Goal: Task Accomplishment & Management: Use online tool/utility

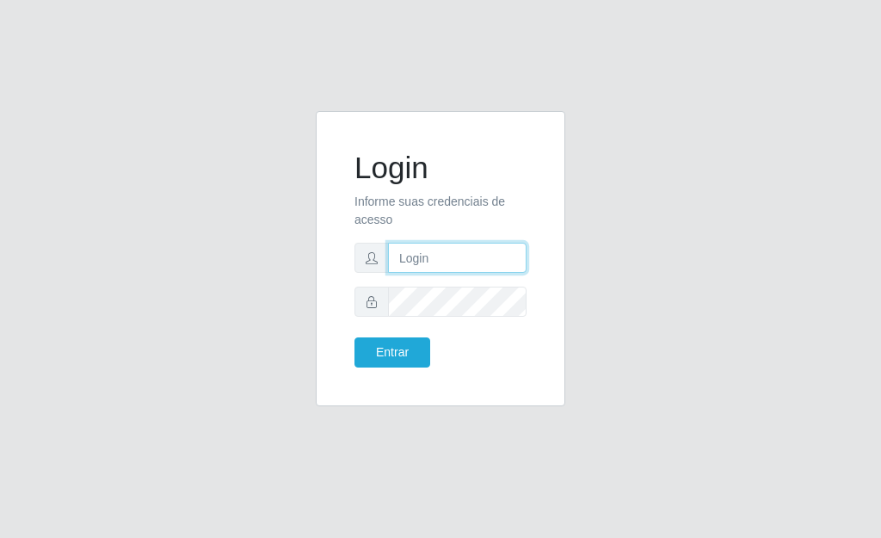
type input "[PERSON_NAME]"
click at [403, 370] on div "Login Informe suas credenciais de acesso [PERSON_NAME] Entrar" at bounding box center [440, 259] width 207 height 252
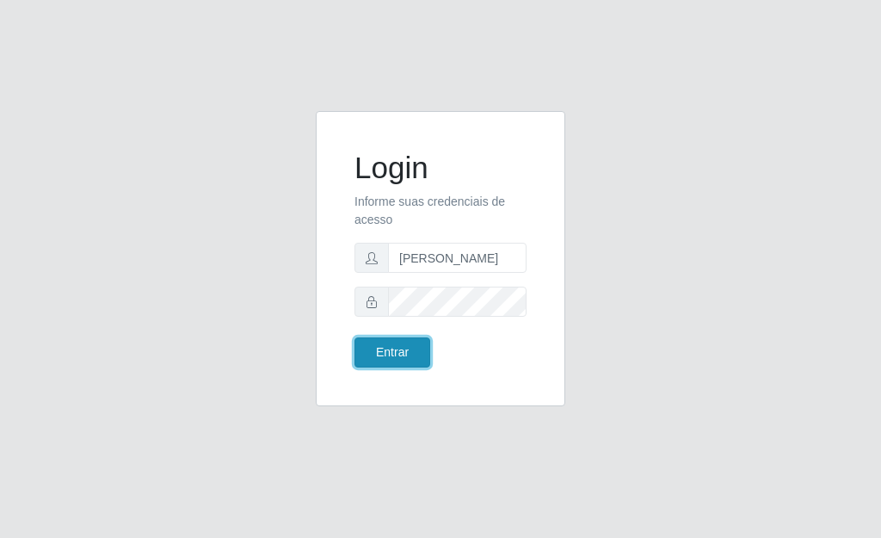
click at [398, 357] on button "Entrar" at bounding box center [393, 352] width 76 height 30
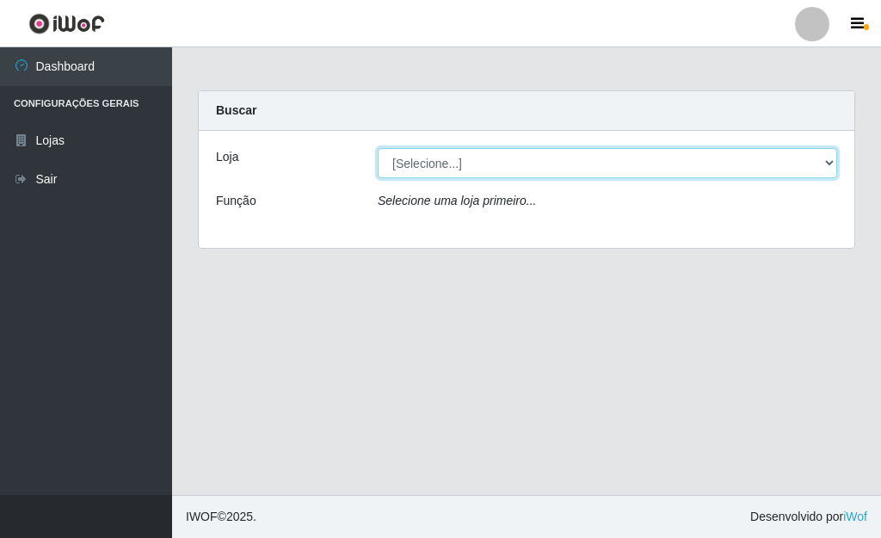
click at [828, 157] on select "[Selecione...] Bemais Supermercados - [GEOGRAPHIC_DATA]" at bounding box center [608, 163] width 460 height 30
select select "249"
click at [378, 148] on select "[Selecione...] Bemais Supermercados - [GEOGRAPHIC_DATA]" at bounding box center [608, 163] width 460 height 30
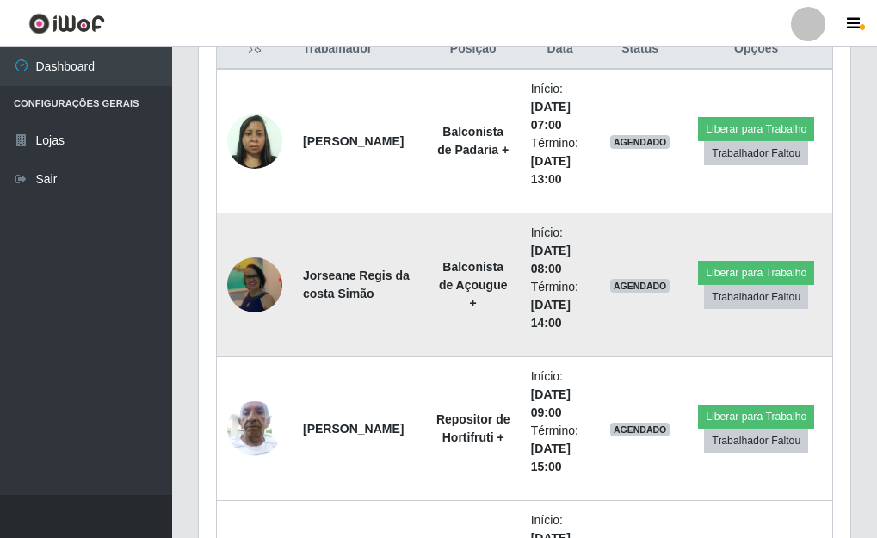
scroll to position [688, 0]
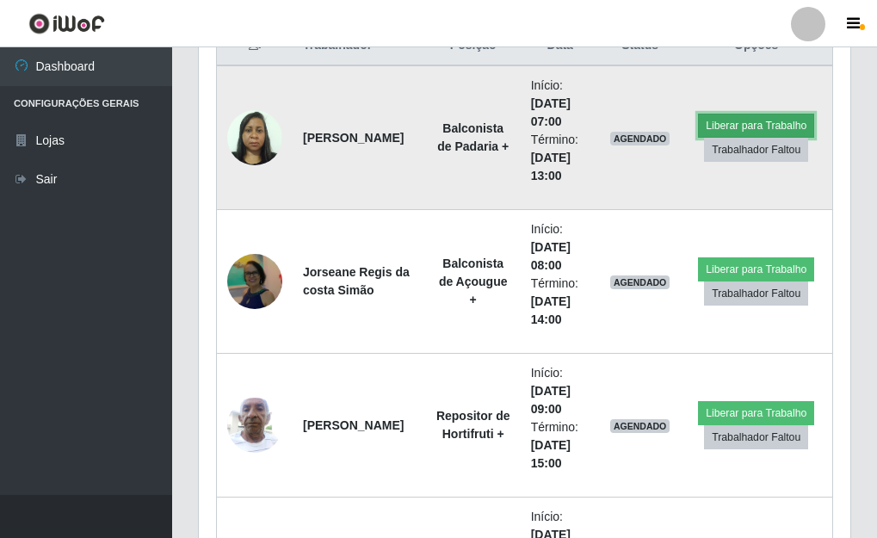
click at [724, 125] on button "Liberar para Trabalho" at bounding box center [756, 126] width 116 height 24
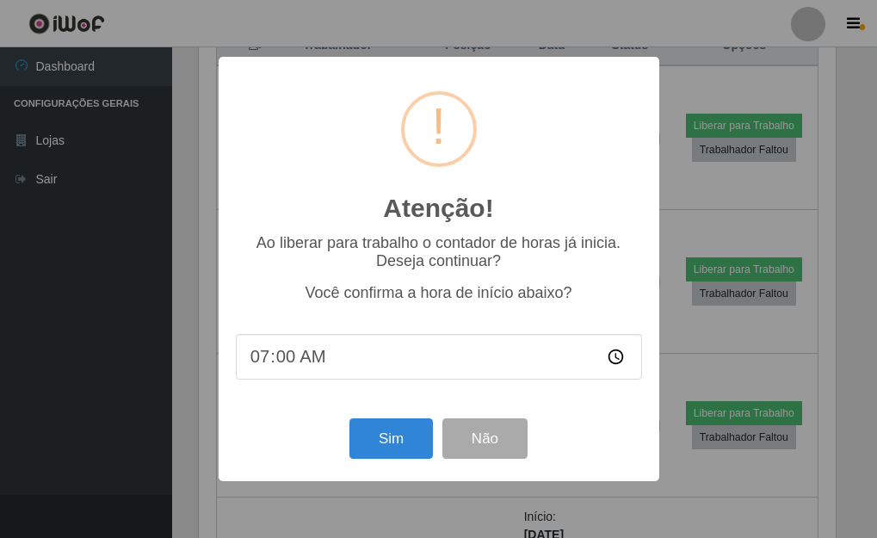
scroll to position [357, 641]
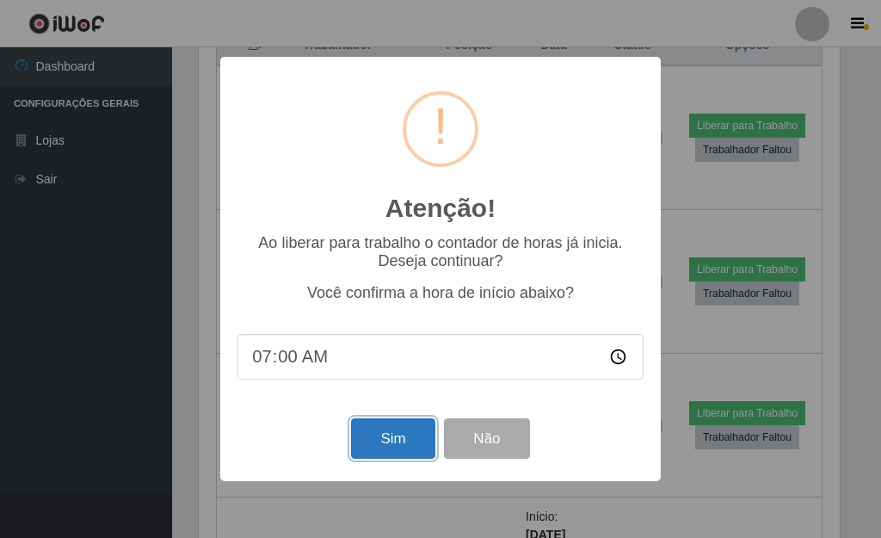
click at [391, 431] on button "Sim" at bounding box center [392, 438] width 83 height 40
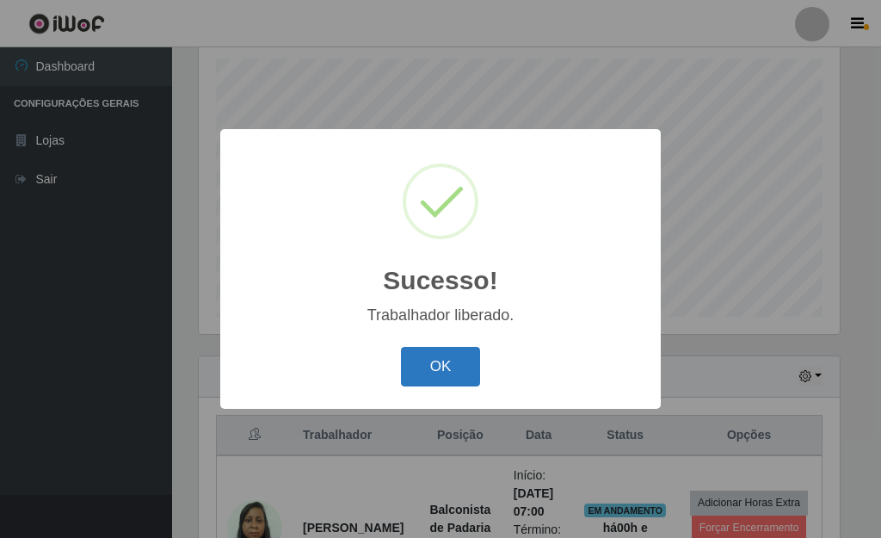
click at [437, 371] on button "OK" at bounding box center [441, 367] width 80 height 40
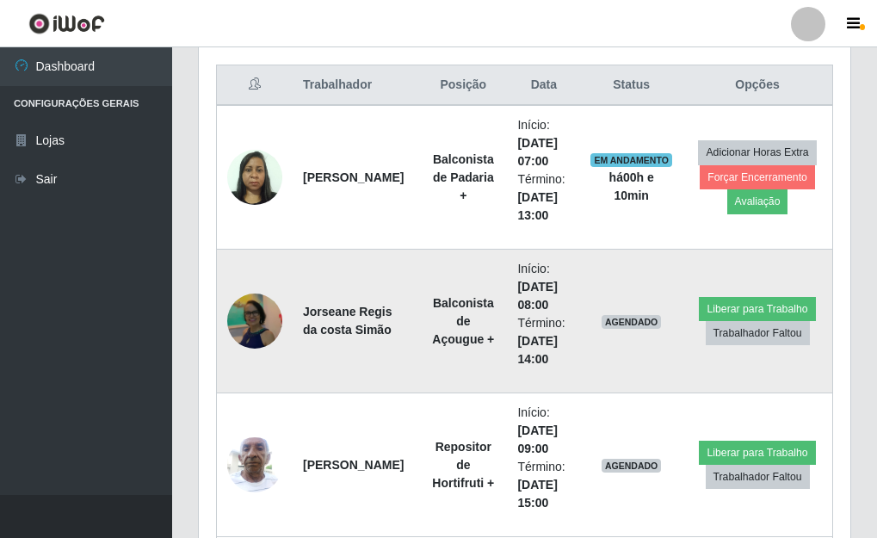
scroll to position [643, 0]
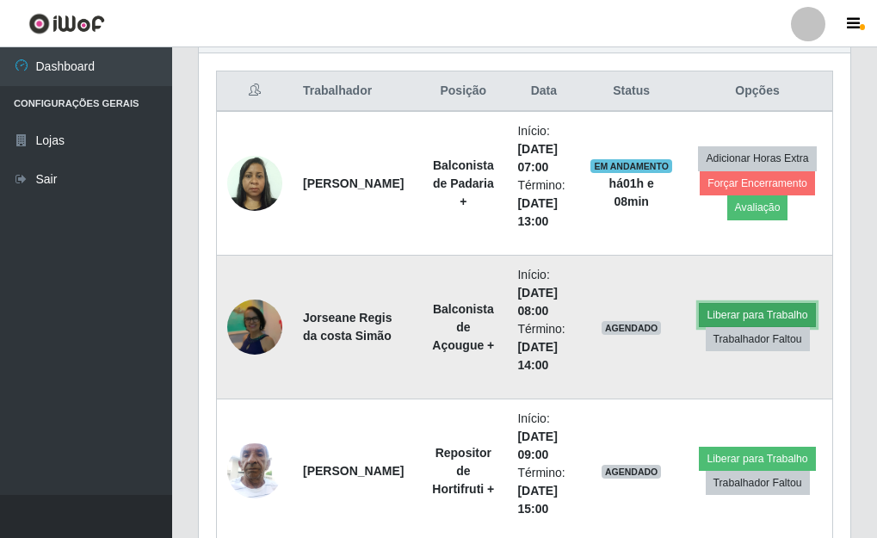
click at [714, 308] on button "Liberar para Trabalho" at bounding box center [757, 315] width 116 height 24
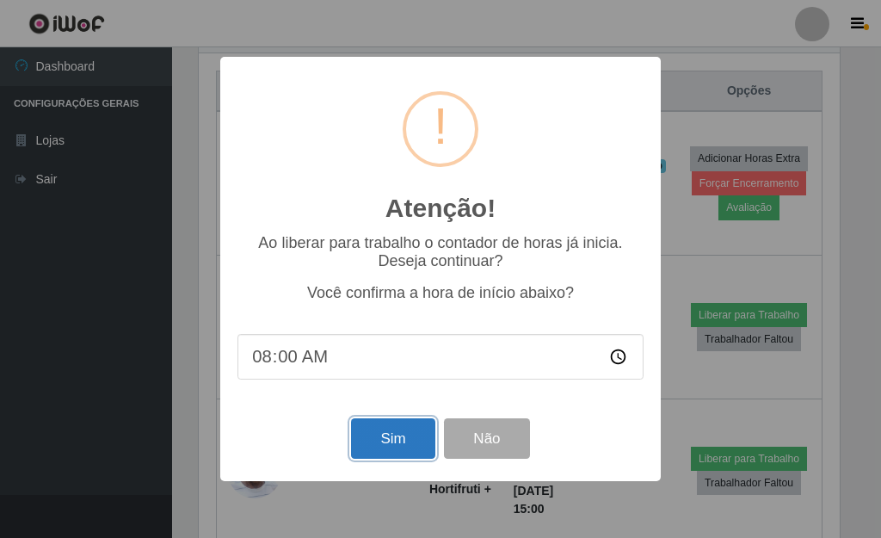
click at [381, 450] on button "Sim" at bounding box center [392, 438] width 83 height 40
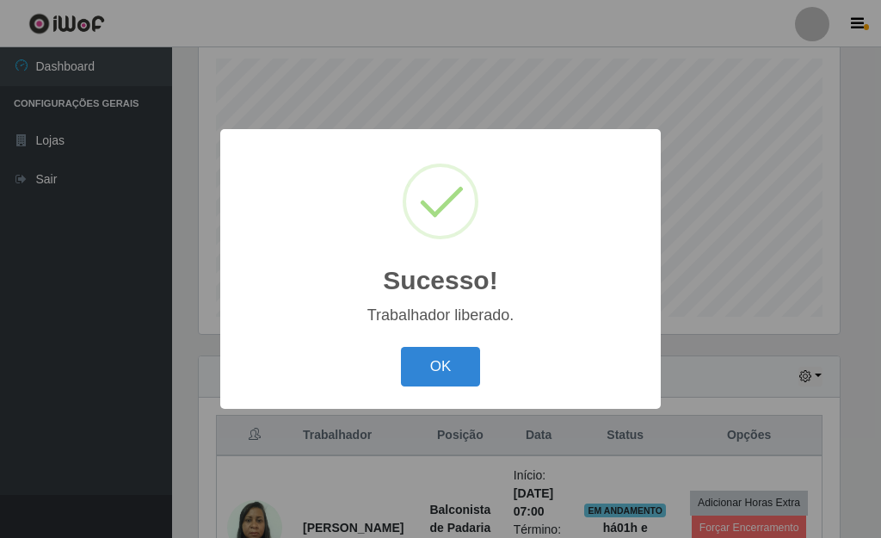
drag, startPoint x: 452, startPoint y: 353, endPoint x: 480, endPoint y: 360, distance: 29.2
click at [461, 356] on button "OK" at bounding box center [441, 367] width 80 height 40
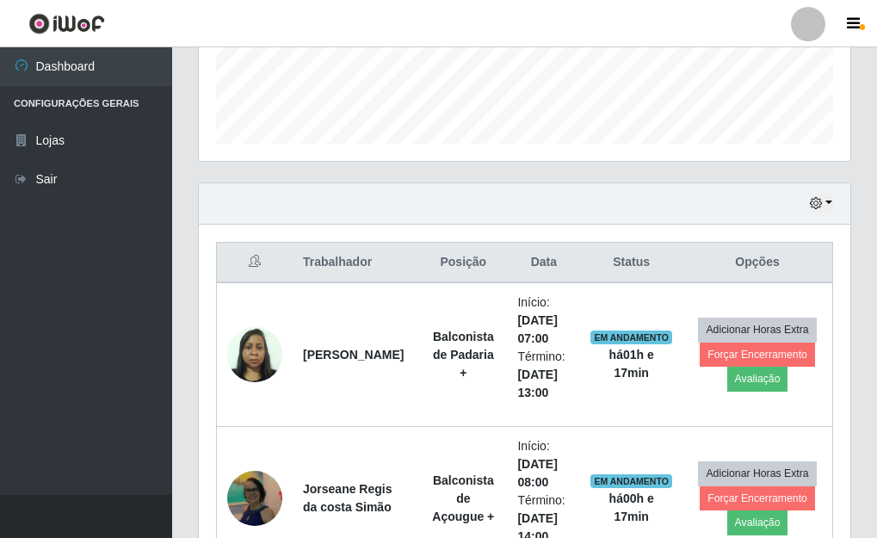
scroll to position [471, 0]
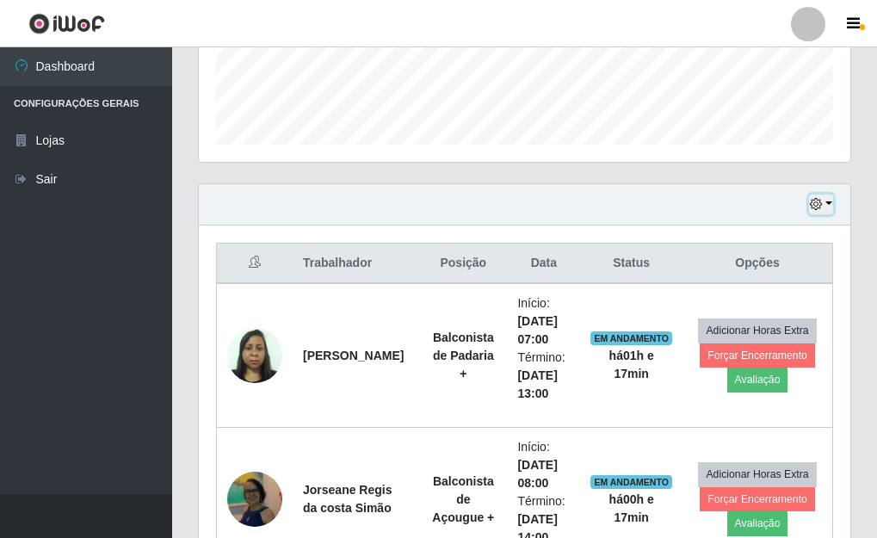
click at [828, 201] on button "button" at bounding box center [821, 204] width 24 height 20
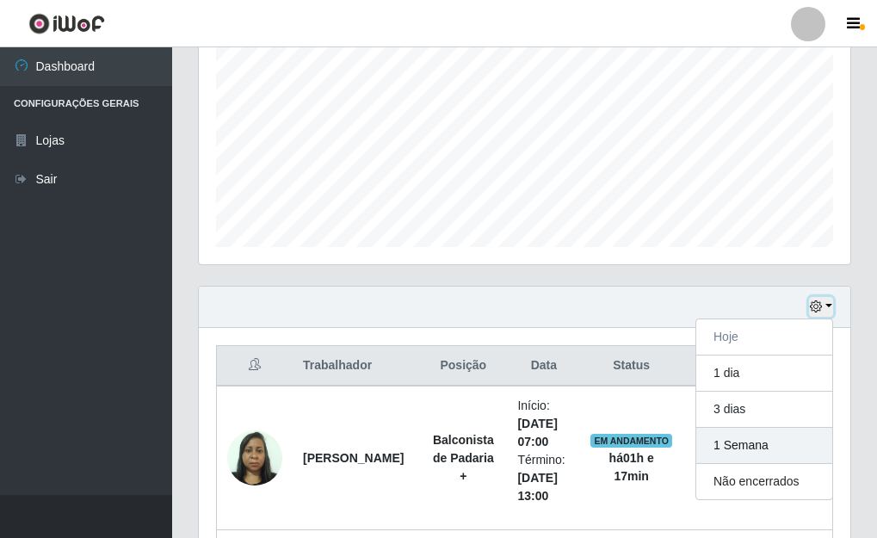
scroll to position [360, 0]
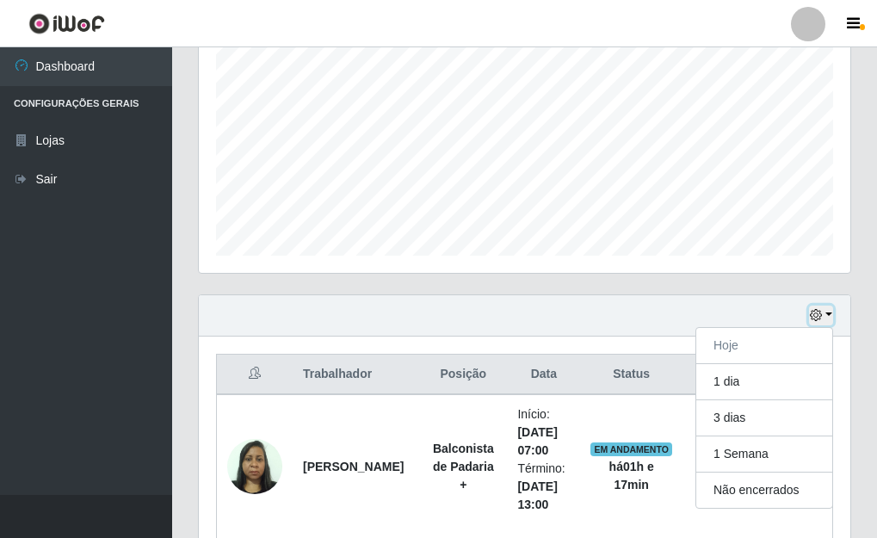
click at [824, 314] on button "button" at bounding box center [821, 316] width 24 height 20
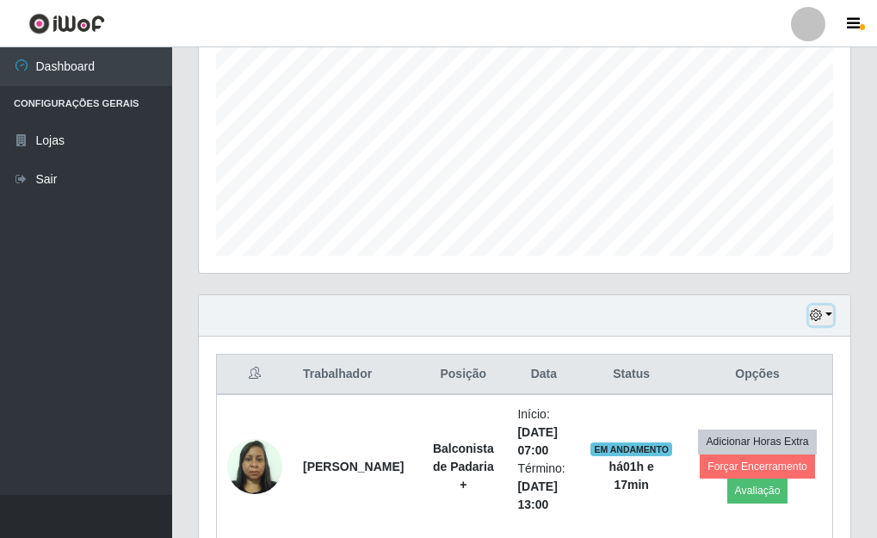
click at [830, 316] on button "button" at bounding box center [821, 316] width 24 height 20
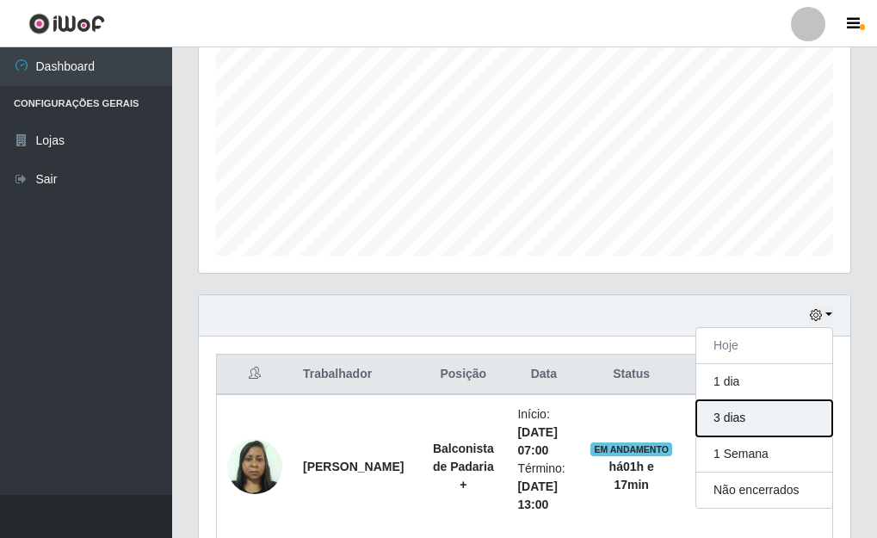
drag, startPoint x: 734, startPoint y: 424, endPoint x: 729, endPoint y: 413, distance: 12.3
click at [734, 423] on button "3 dias" at bounding box center [764, 418] width 136 height 36
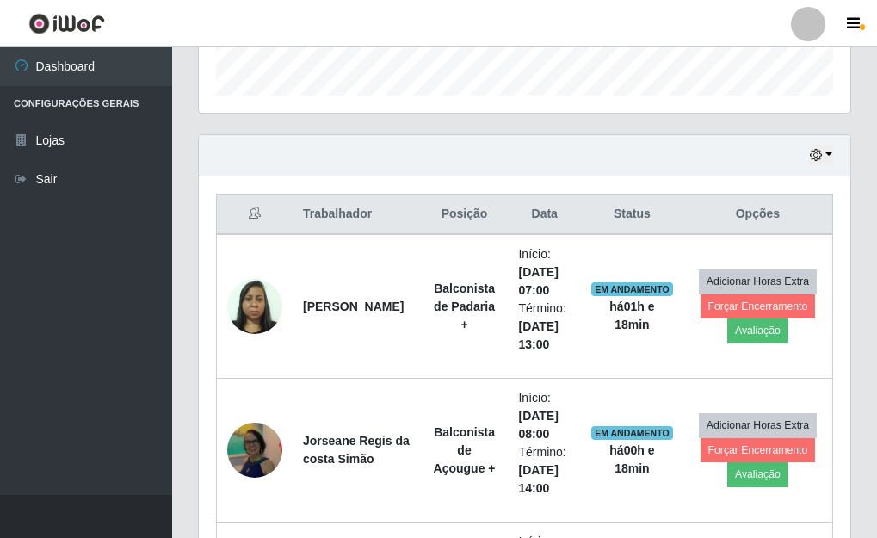
scroll to position [373, 0]
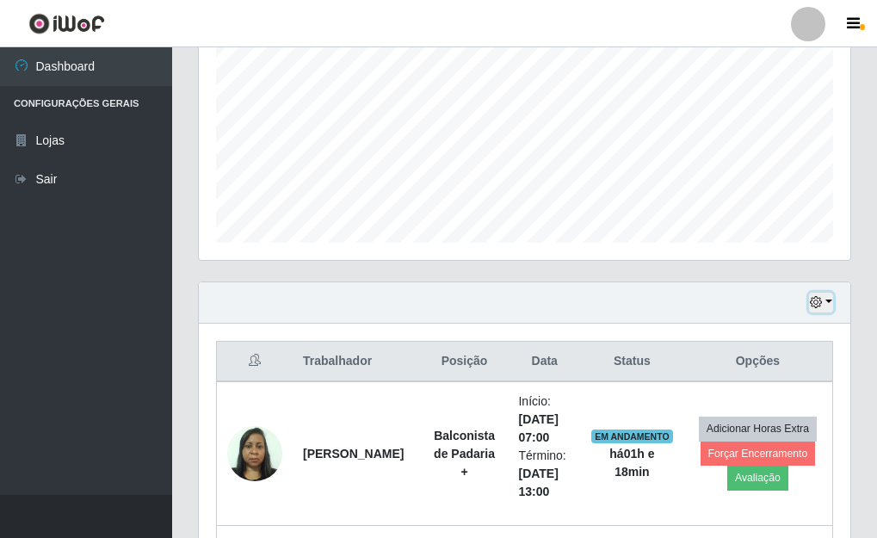
click at [824, 299] on button "button" at bounding box center [821, 303] width 24 height 20
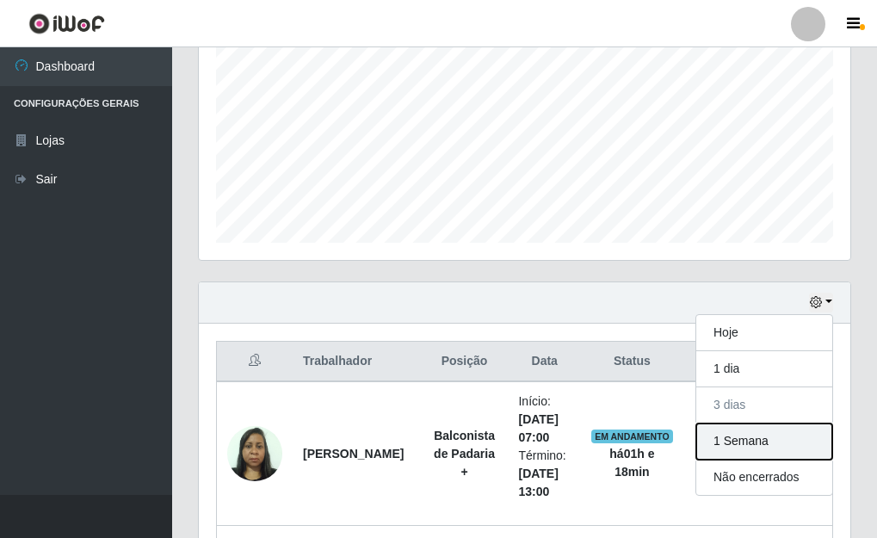
click at [741, 440] on button "1 Semana" at bounding box center [764, 441] width 136 height 36
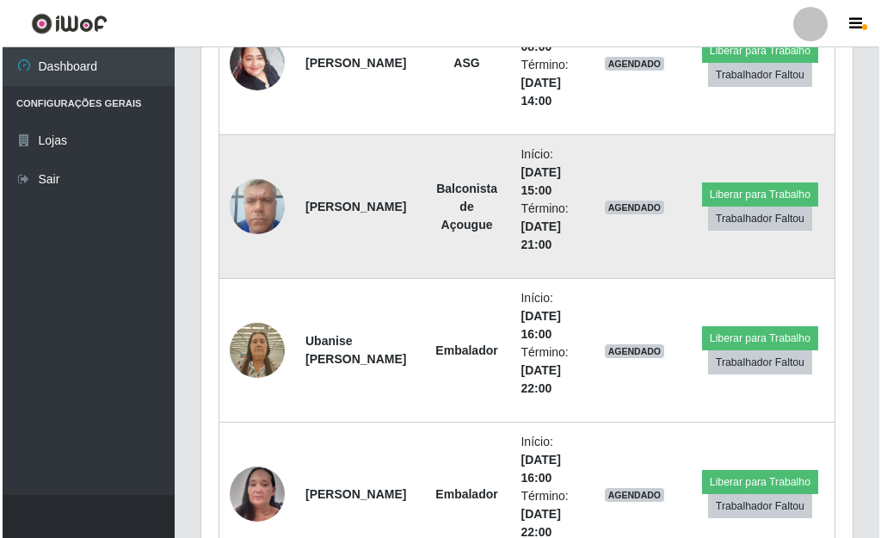
scroll to position [8990, 0]
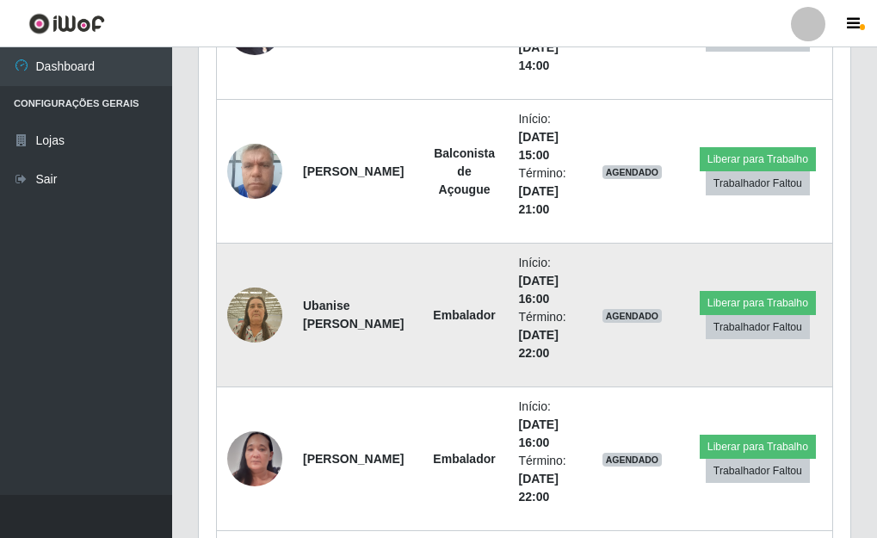
click at [258, 300] on img at bounding box center [254, 314] width 55 height 73
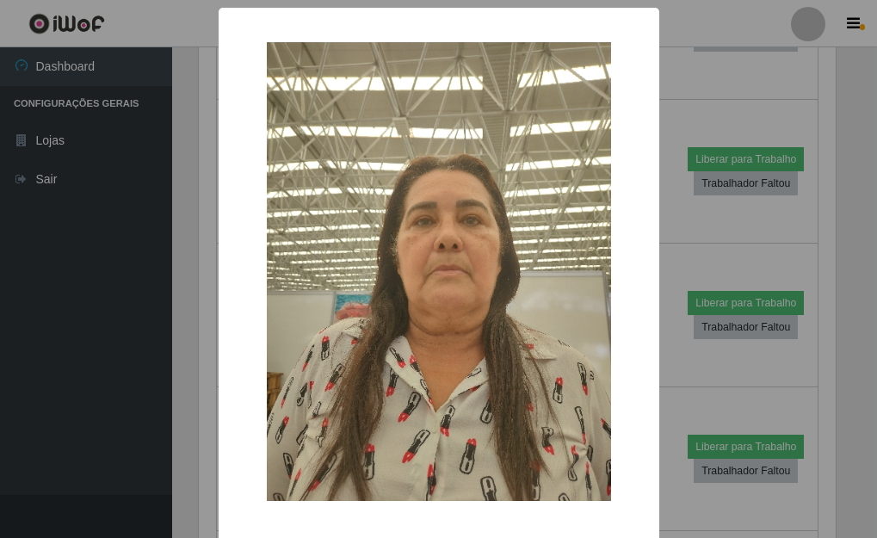
scroll to position [357, 641]
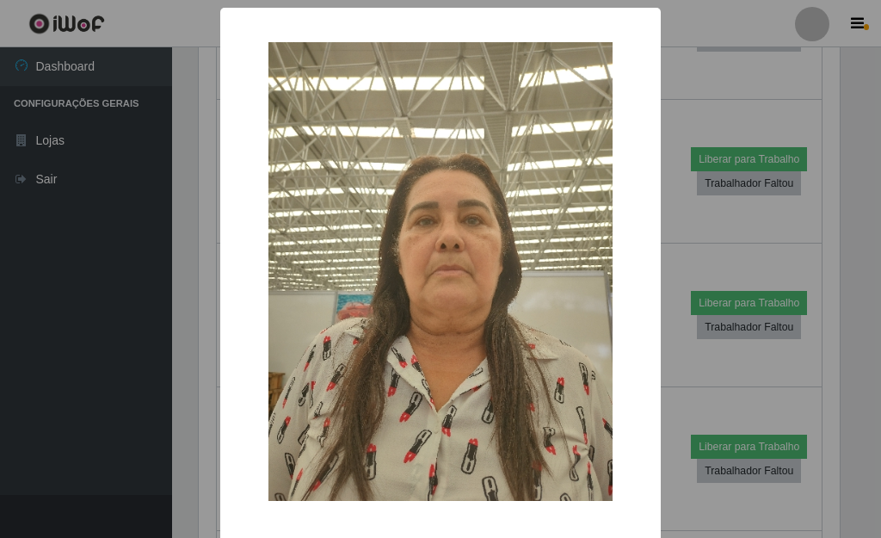
click at [681, 371] on div "× OK Cancel" at bounding box center [440, 269] width 881 height 538
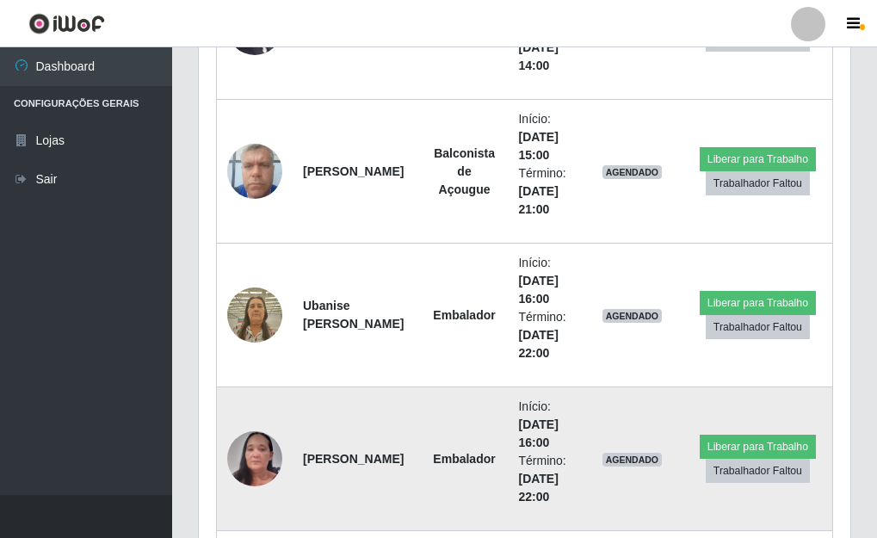
scroll to position [357, 651]
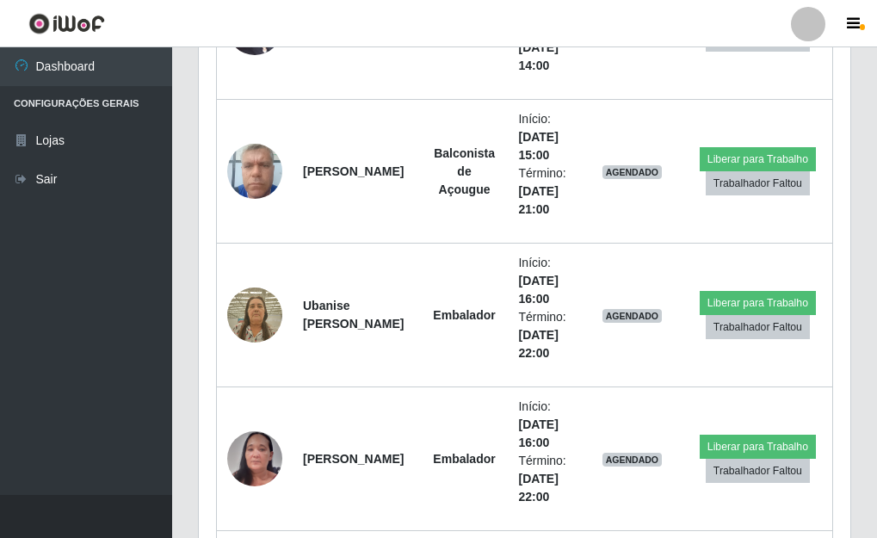
click at [119, 279] on ul "Dashboard Configurações Gerais Lojas Sair" at bounding box center [86, 270] width 172 height 447
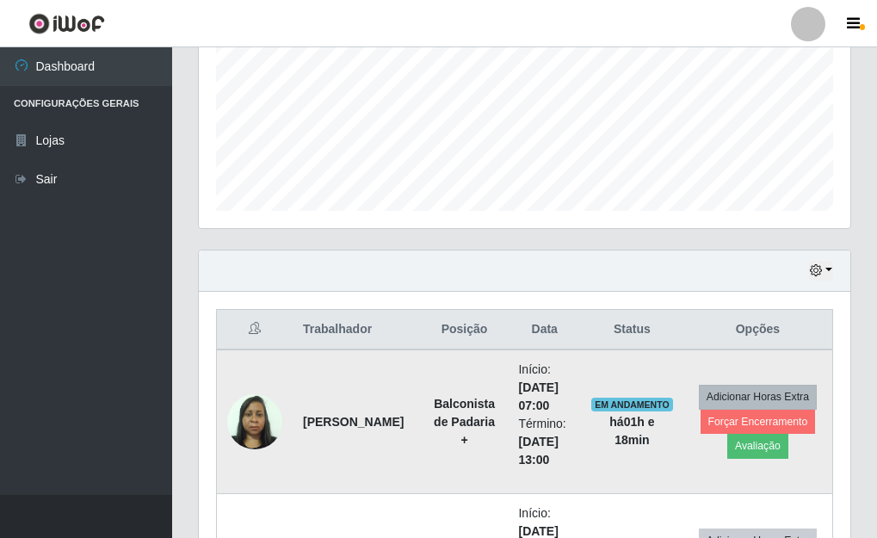
scroll to position [430, 0]
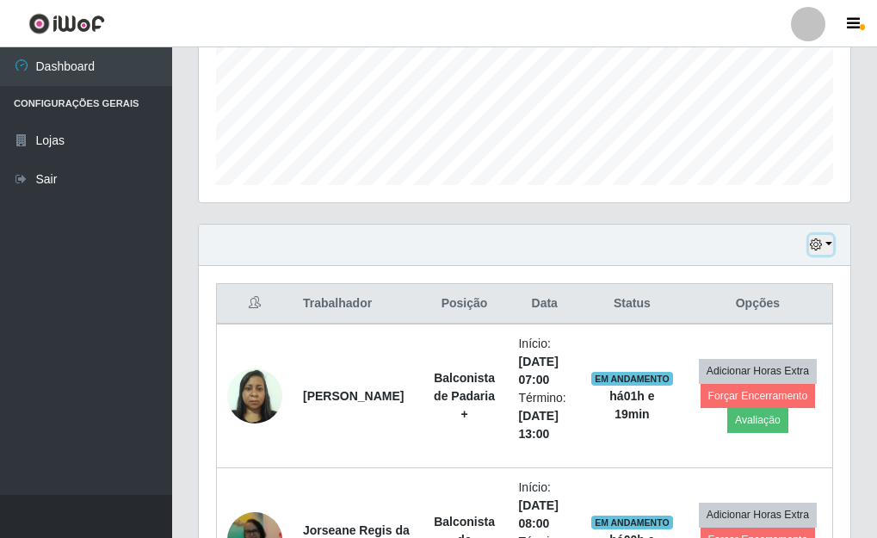
click at [825, 238] on button "button" at bounding box center [821, 245] width 24 height 20
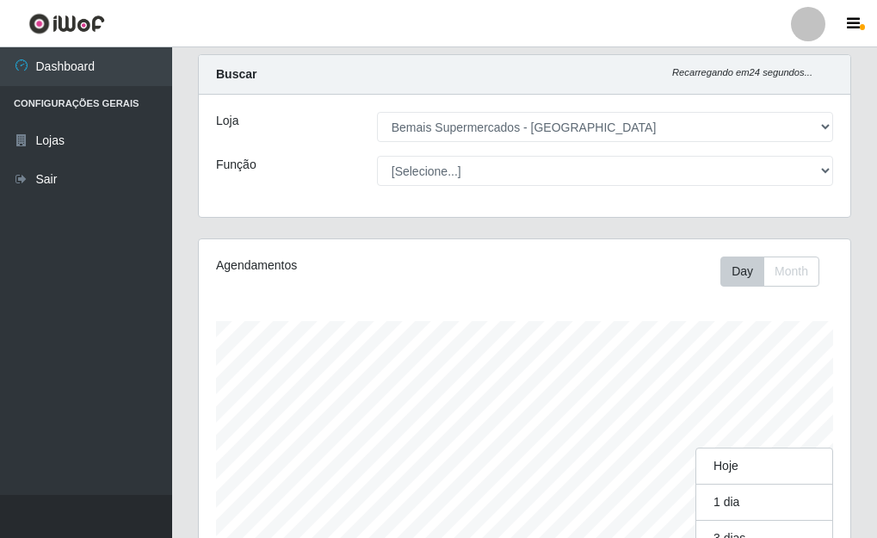
scroll to position [0, 0]
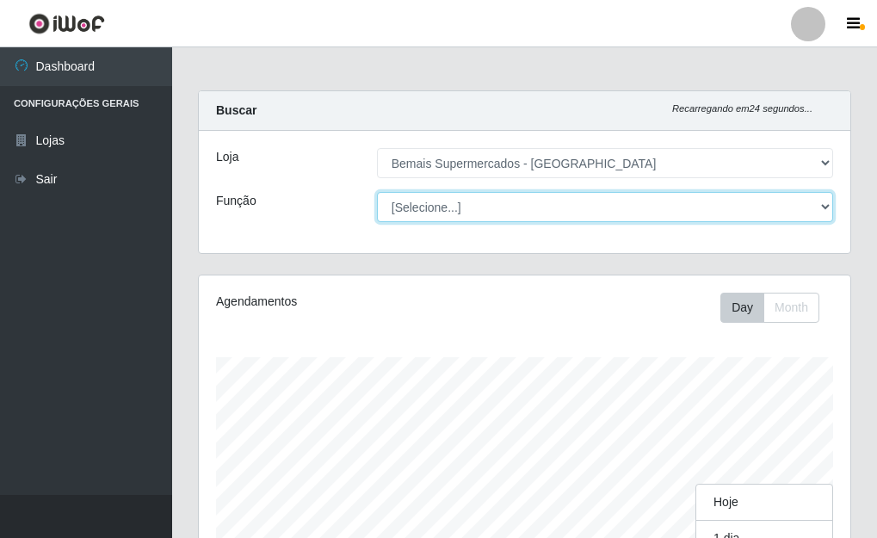
click at [824, 204] on select "[Selecione...] ASG ASG + ASG ++ Auxiliar de Depósito Auxiliar de Depósito + Aux…" at bounding box center [605, 207] width 456 height 30
select select "79"
click at [377, 192] on select "[Selecione...] ASG ASG + ASG ++ Auxiliar de Depósito Auxiliar de Depósito + Aux…" at bounding box center [605, 207] width 456 height 30
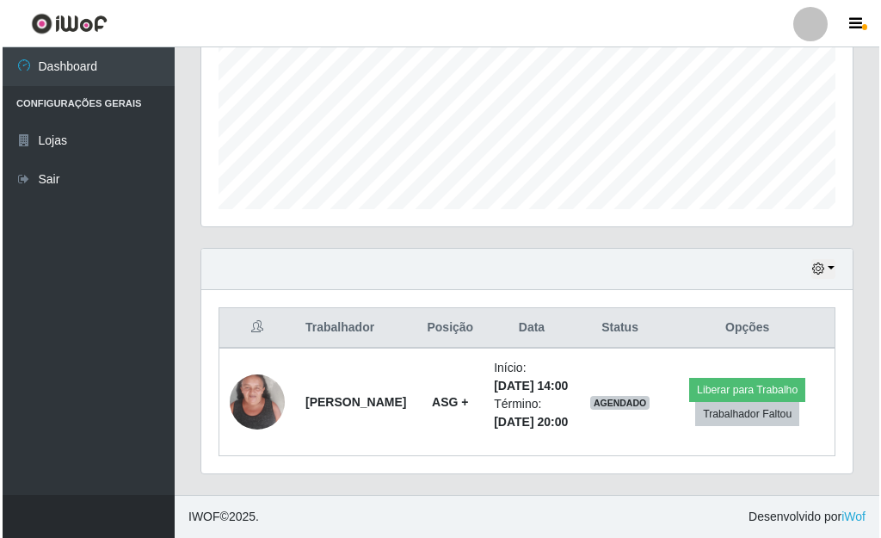
scroll to position [442, 0]
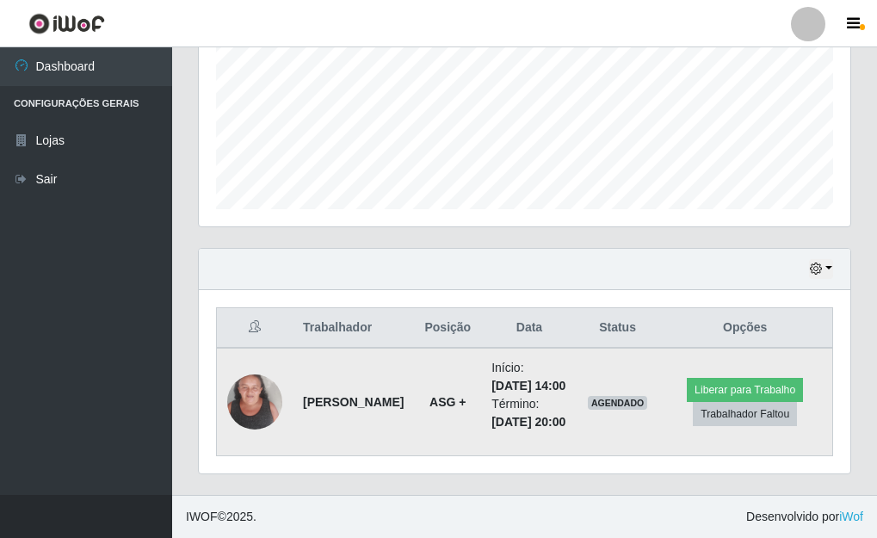
click at [256, 395] on img at bounding box center [254, 401] width 55 height 73
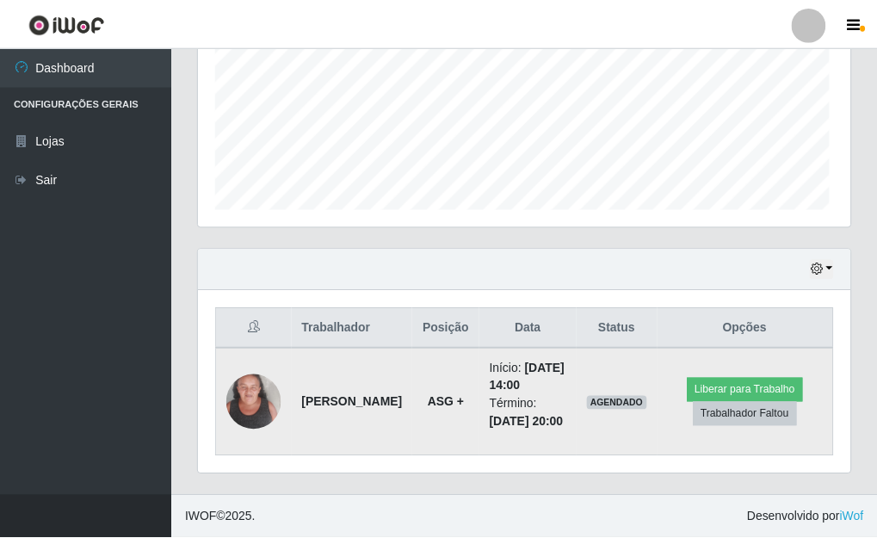
scroll to position [357, 641]
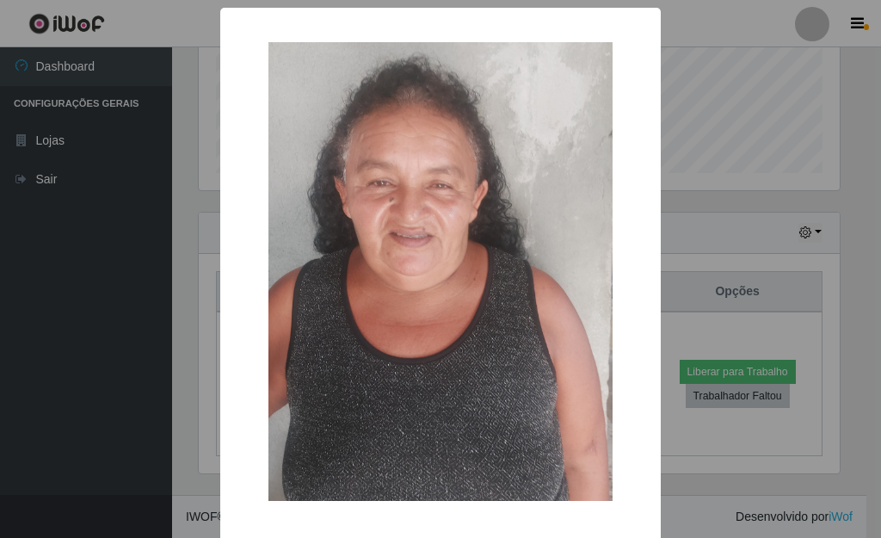
click at [657, 330] on div "× OK Cancel" at bounding box center [440, 269] width 881 height 538
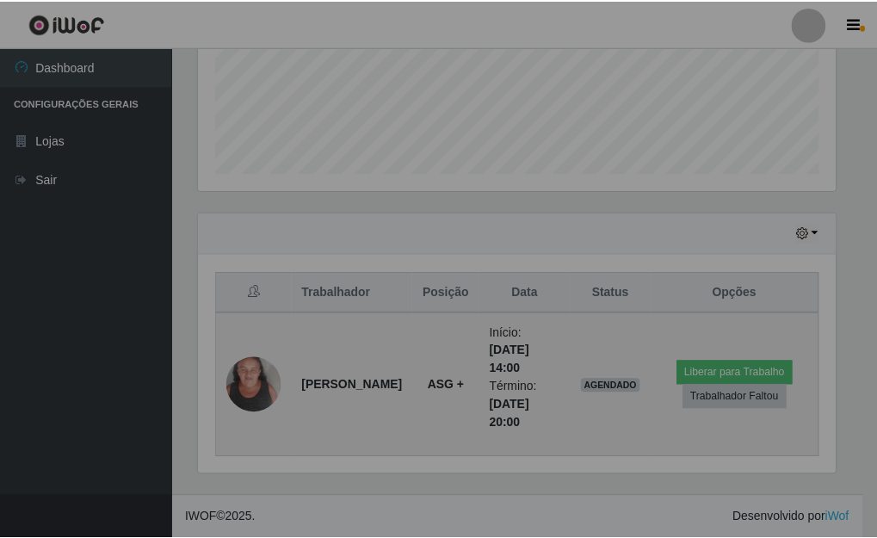
scroll to position [357, 651]
